Goal: Task Accomplishment & Management: Manage account settings

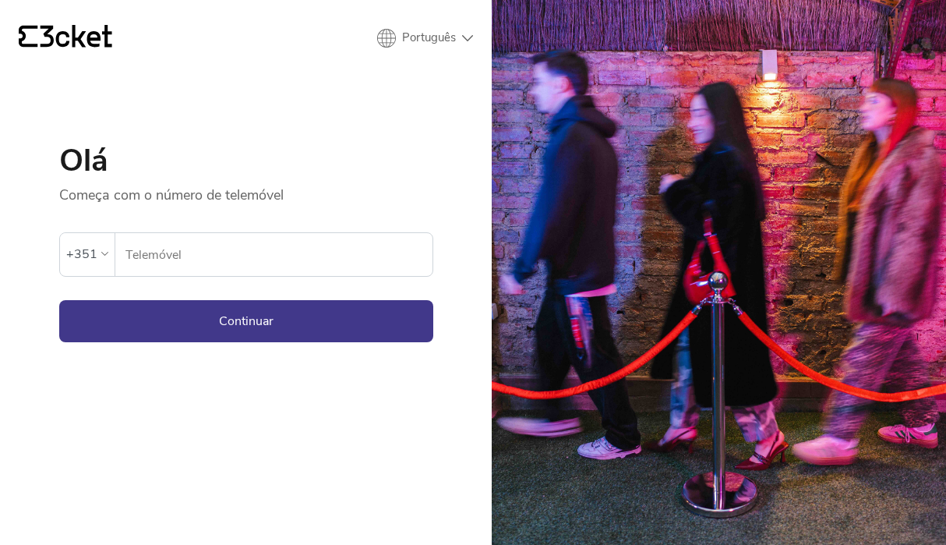
click at [159, 255] on input "Telemóvel" at bounding box center [279, 254] width 308 height 43
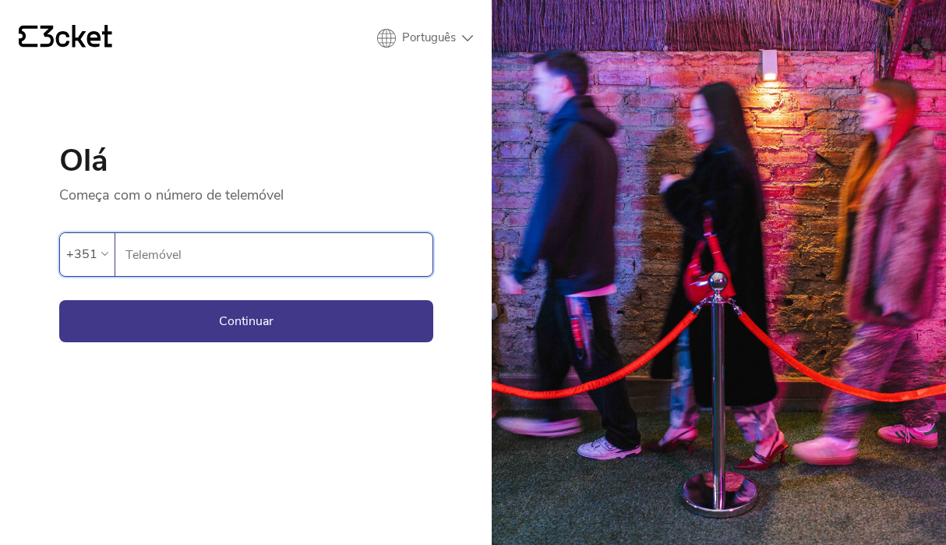
type input "965112060"
click at [261, 328] on button "Continuar" at bounding box center [246, 321] width 374 height 42
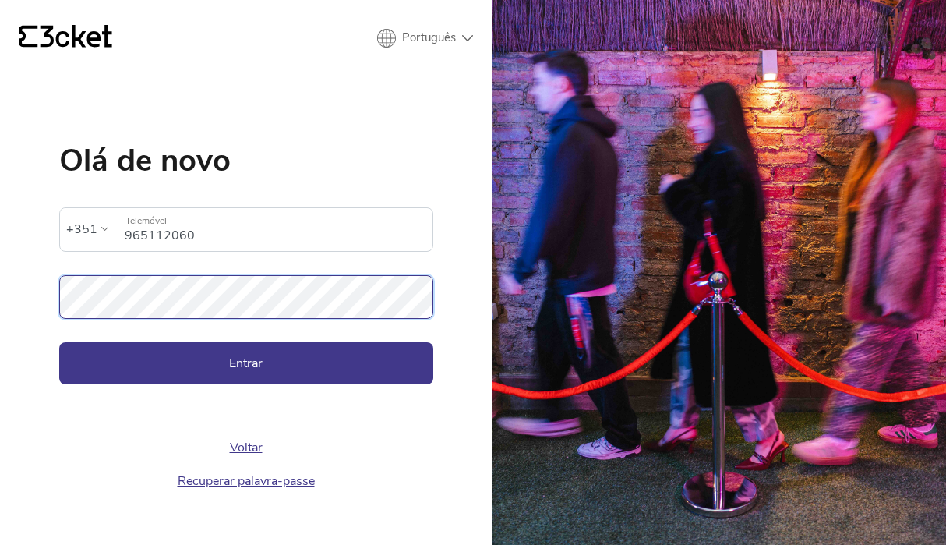
click at [59, 342] on button "Entrar" at bounding box center [246, 363] width 374 height 42
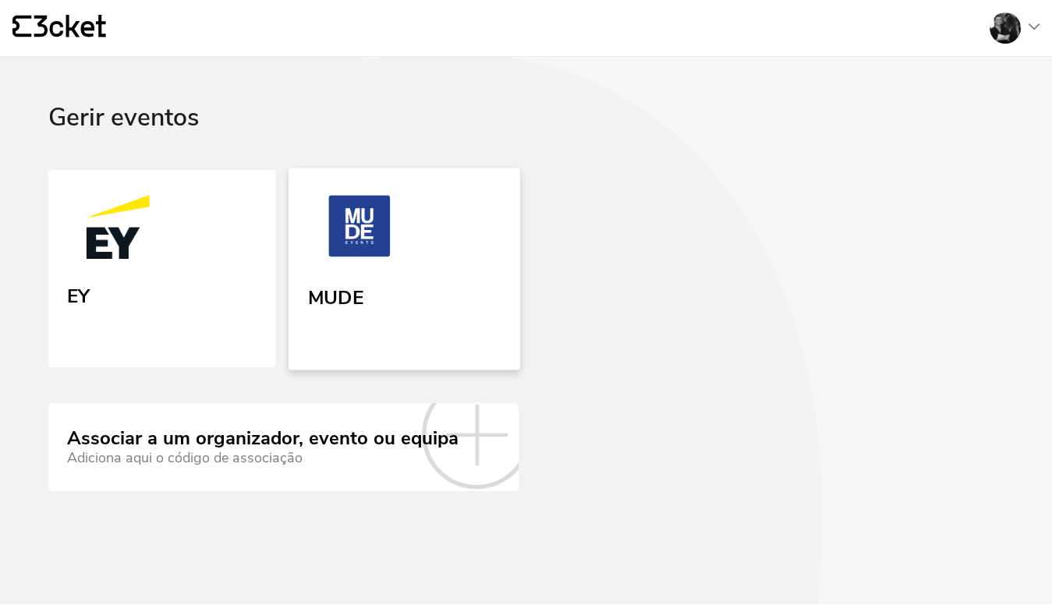
click at [362, 292] on div "MUDE" at bounding box center [335, 295] width 55 height 28
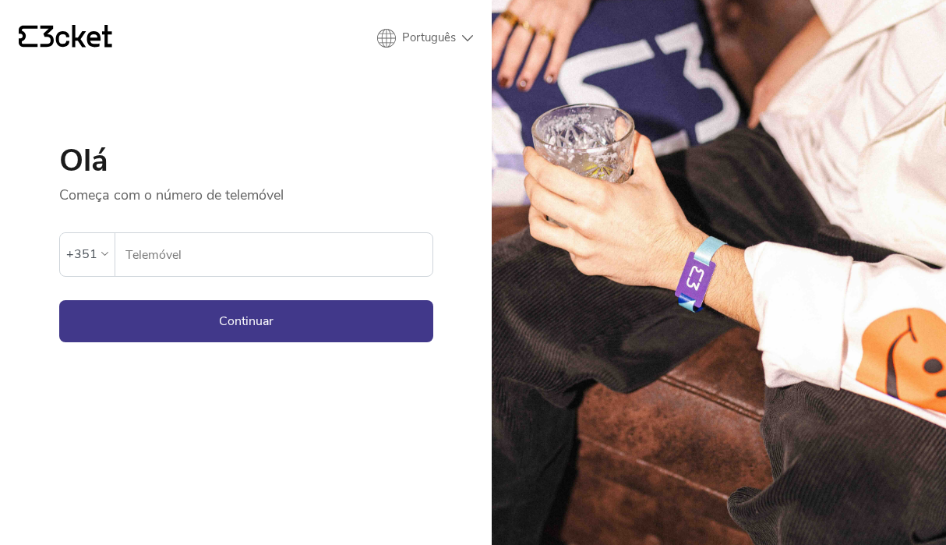
click at [197, 235] on input "Telemóvel" at bounding box center [279, 254] width 308 height 43
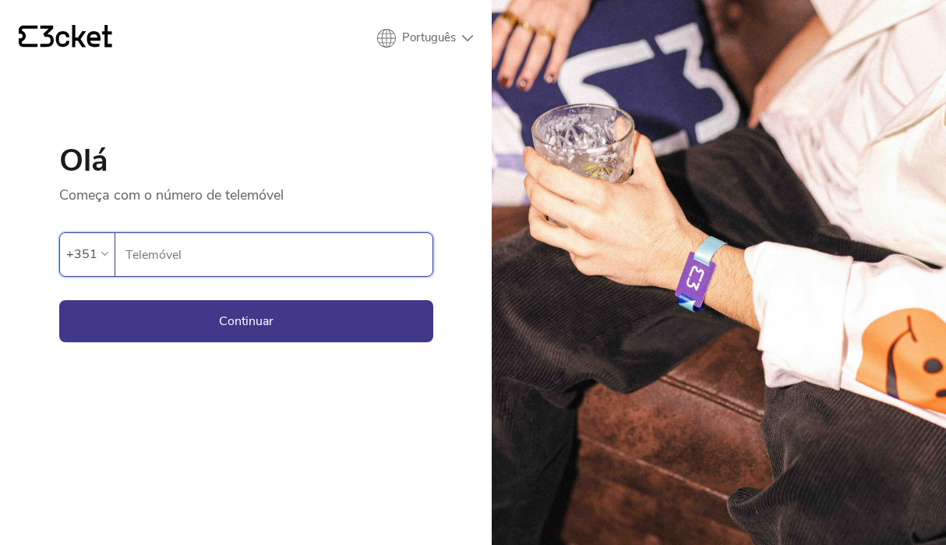
type input "965112060"
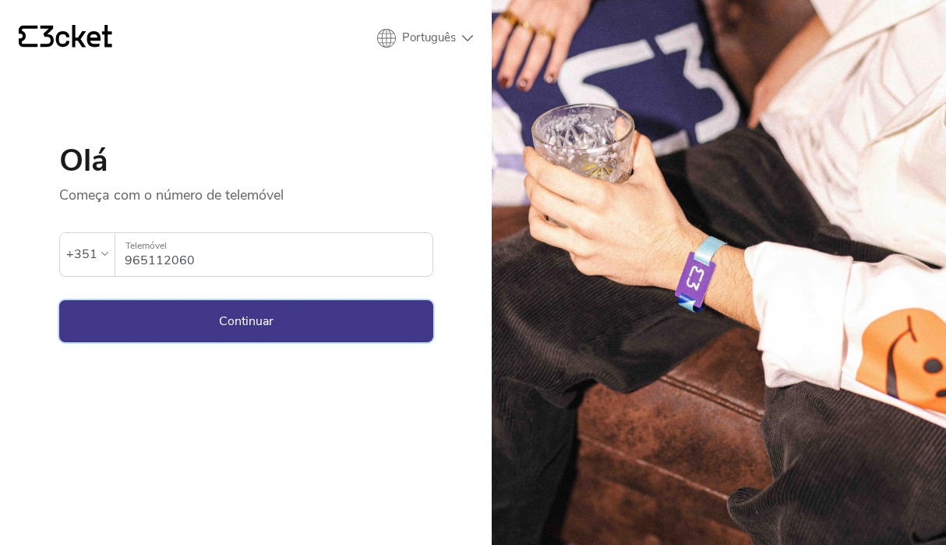
click at [214, 325] on button "Continuar" at bounding box center [246, 321] width 374 height 42
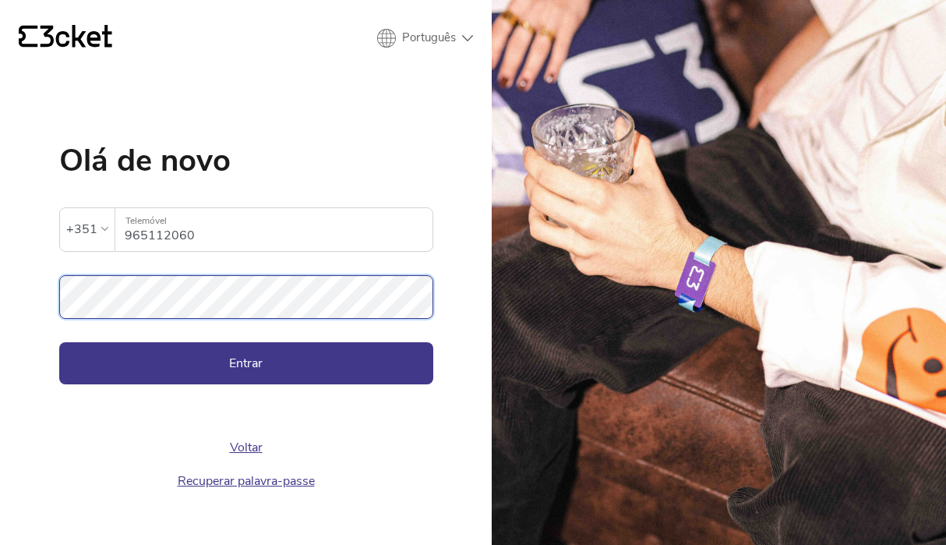
click at [59, 342] on button "Entrar" at bounding box center [246, 363] width 374 height 42
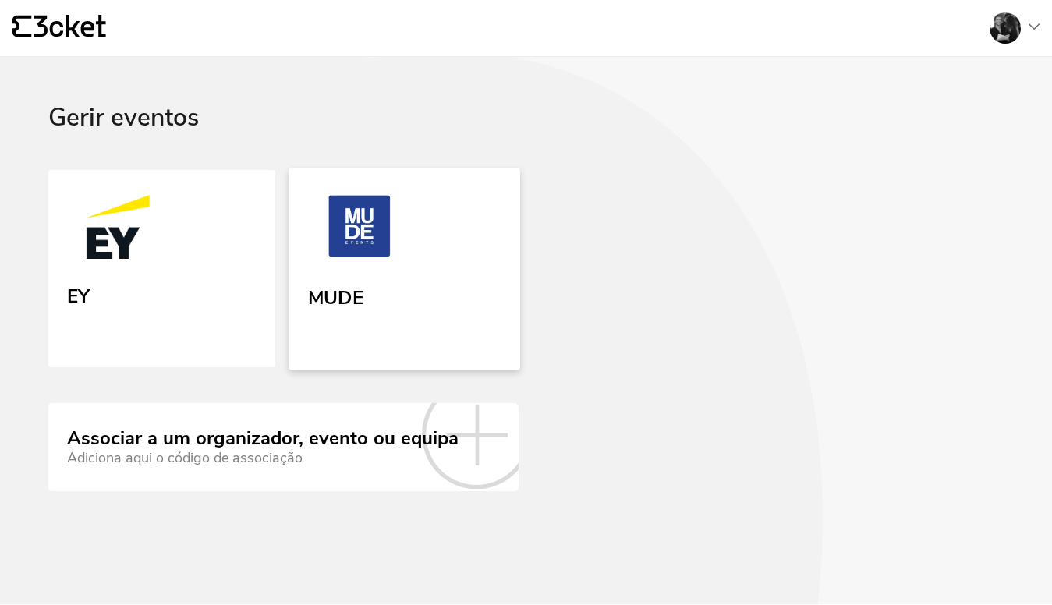
click at [373, 303] on link "MUDE" at bounding box center [404, 269] width 232 height 202
